Goal: Task Accomplishment & Management: Use online tool/utility

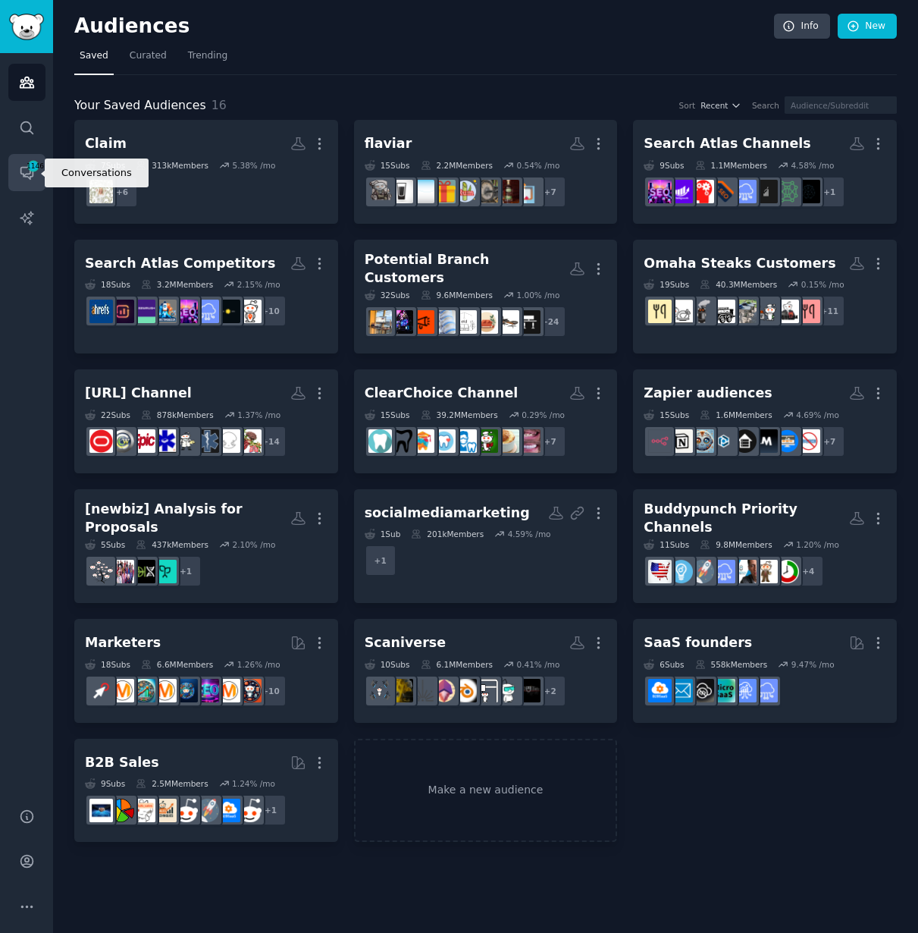
click at [33, 171] on icon "Sidebar" at bounding box center [34, 166] width 14 height 14
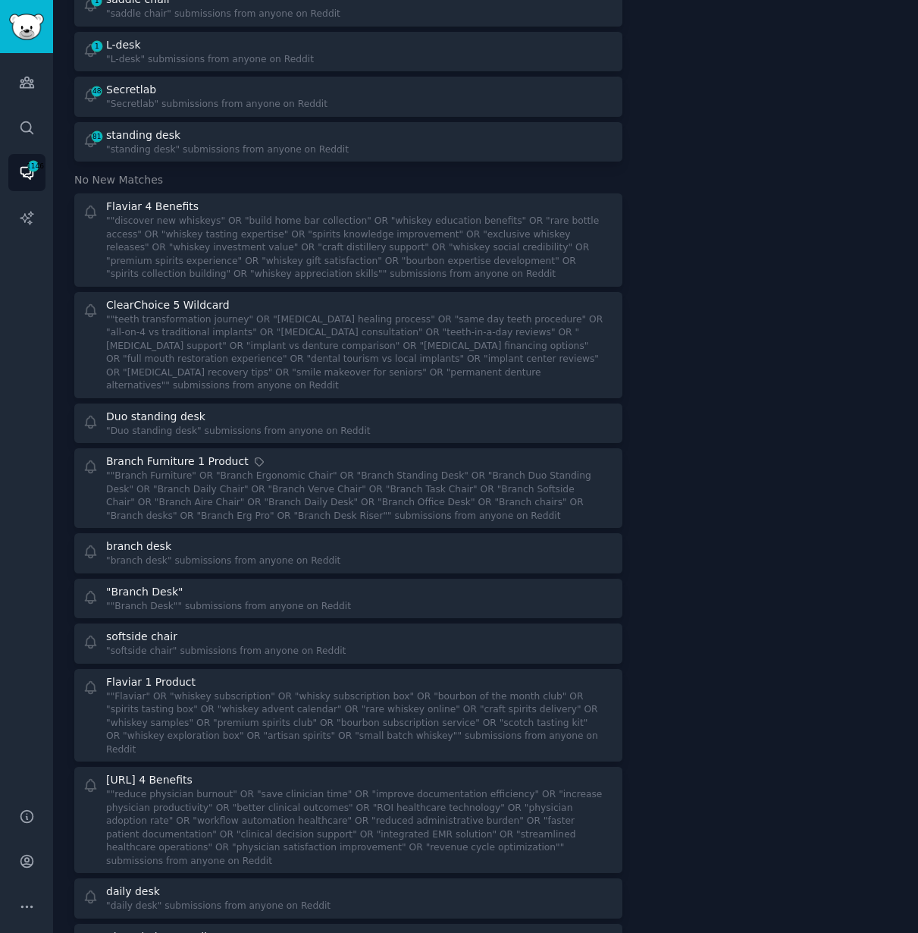
scroll to position [1821, 0]
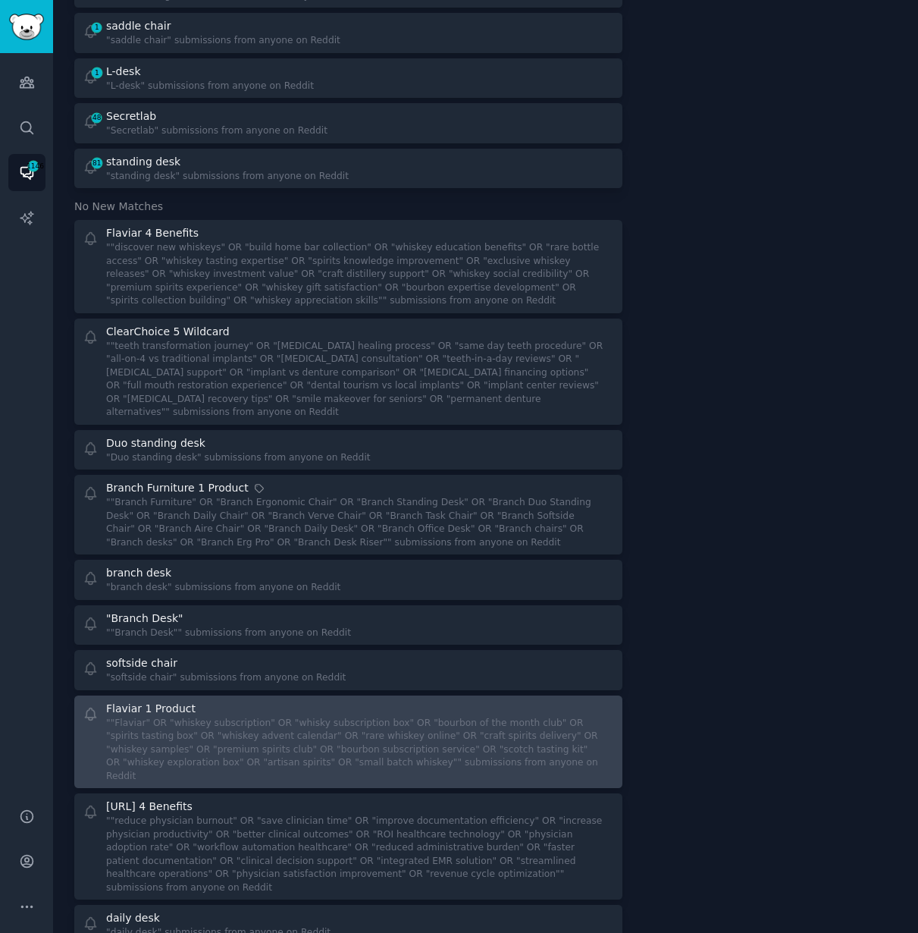
click at [229, 717] on div """Flaviar" OR "whiskey subscription" OR "whisky subscription box" OR "bourbon o…" at bounding box center [355, 750] width 498 height 67
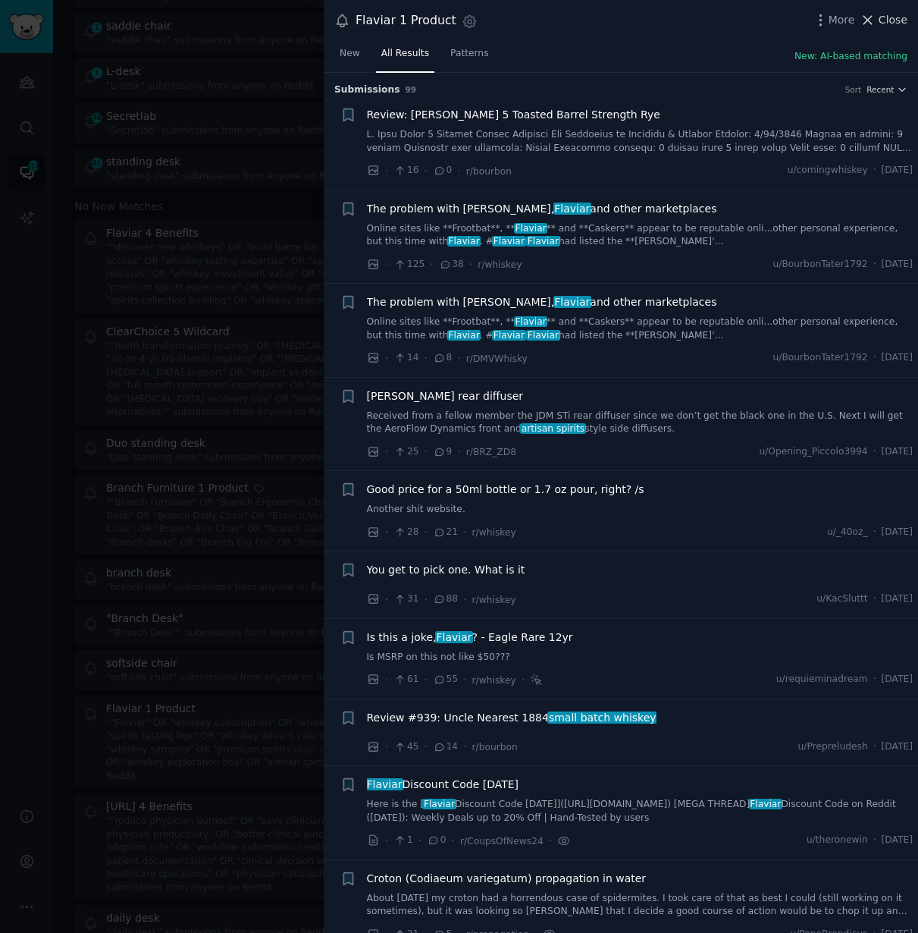
click at [887, 19] on span "Close" at bounding box center [893, 20] width 29 height 16
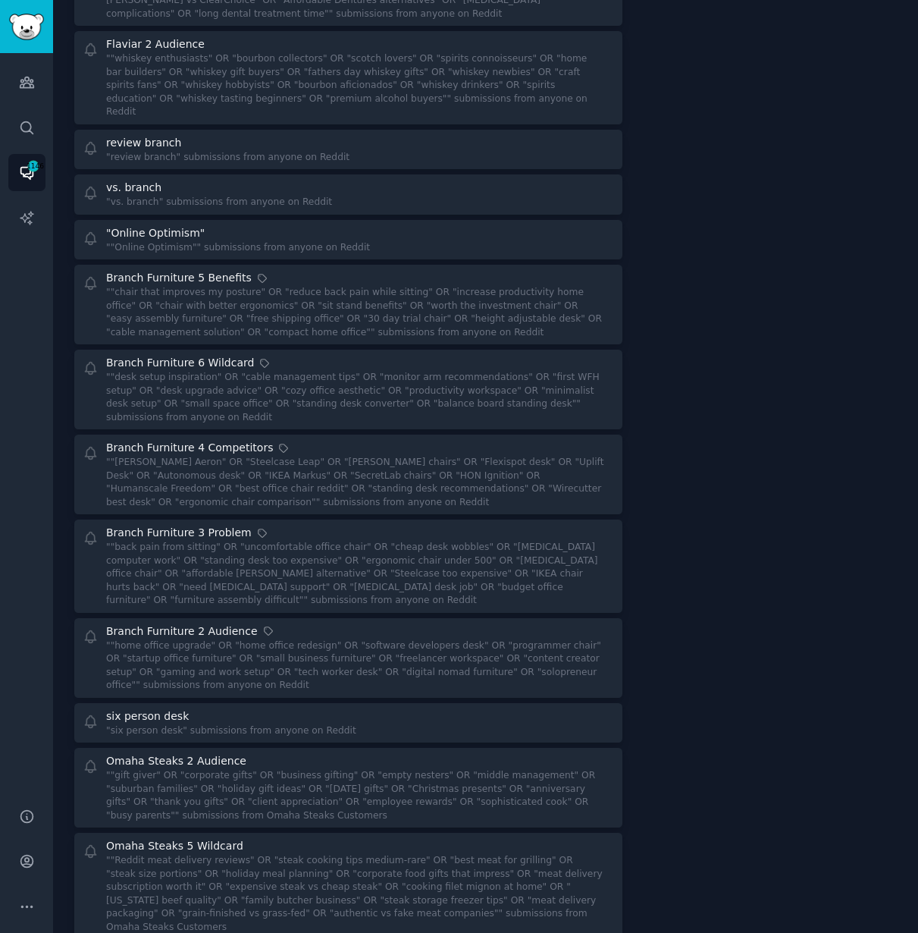
scroll to position [3112, 0]
